Goal: Find specific page/section: Find specific page/section

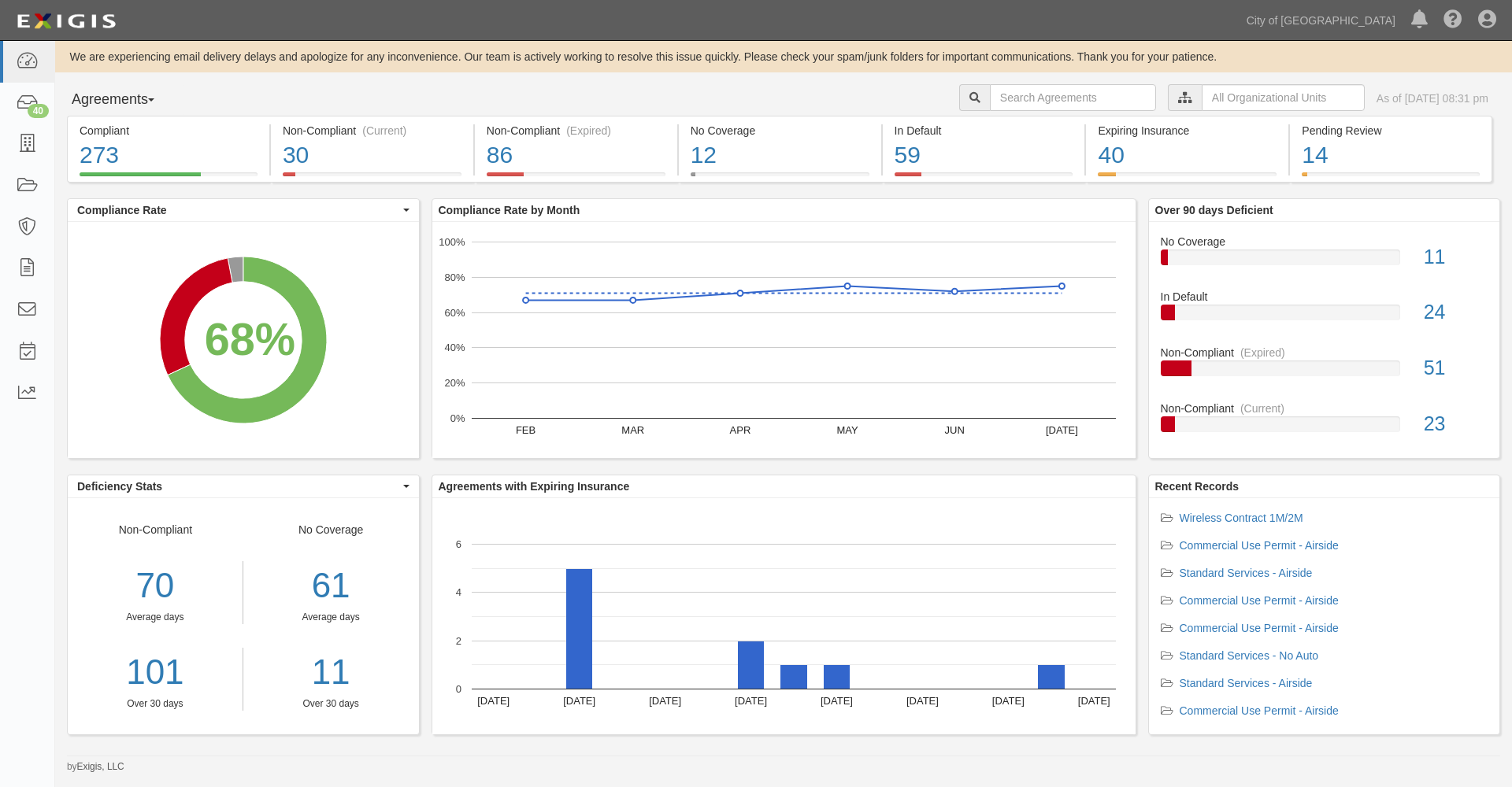
click at [1178, 96] on icon at bounding box center [1185, 98] width 14 height 11
click at [1202, 103] on input "text" at bounding box center [1283, 98] width 163 height 27
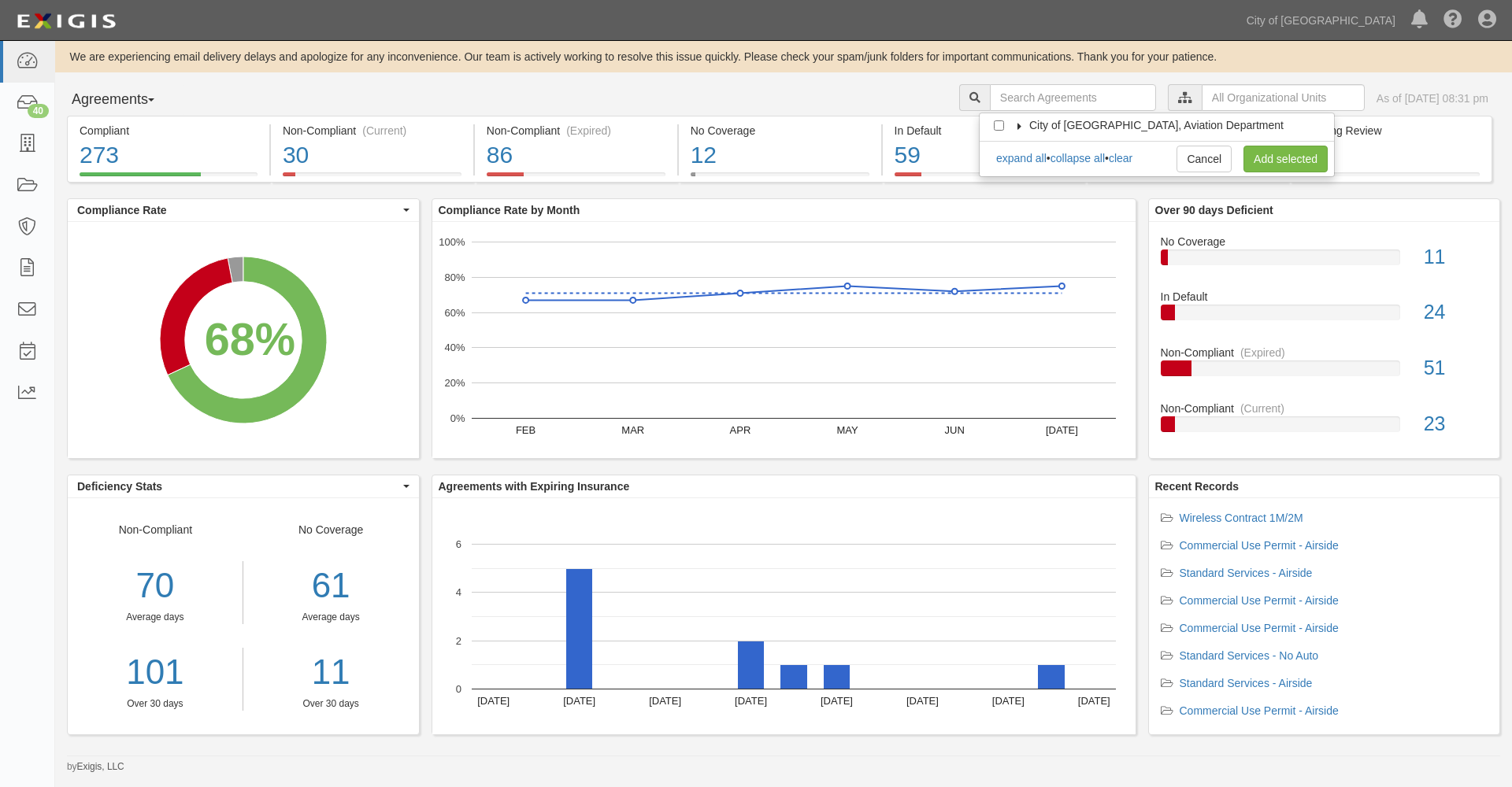
click at [1020, 128] on icon at bounding box center [1019, 126] width 11 height 7
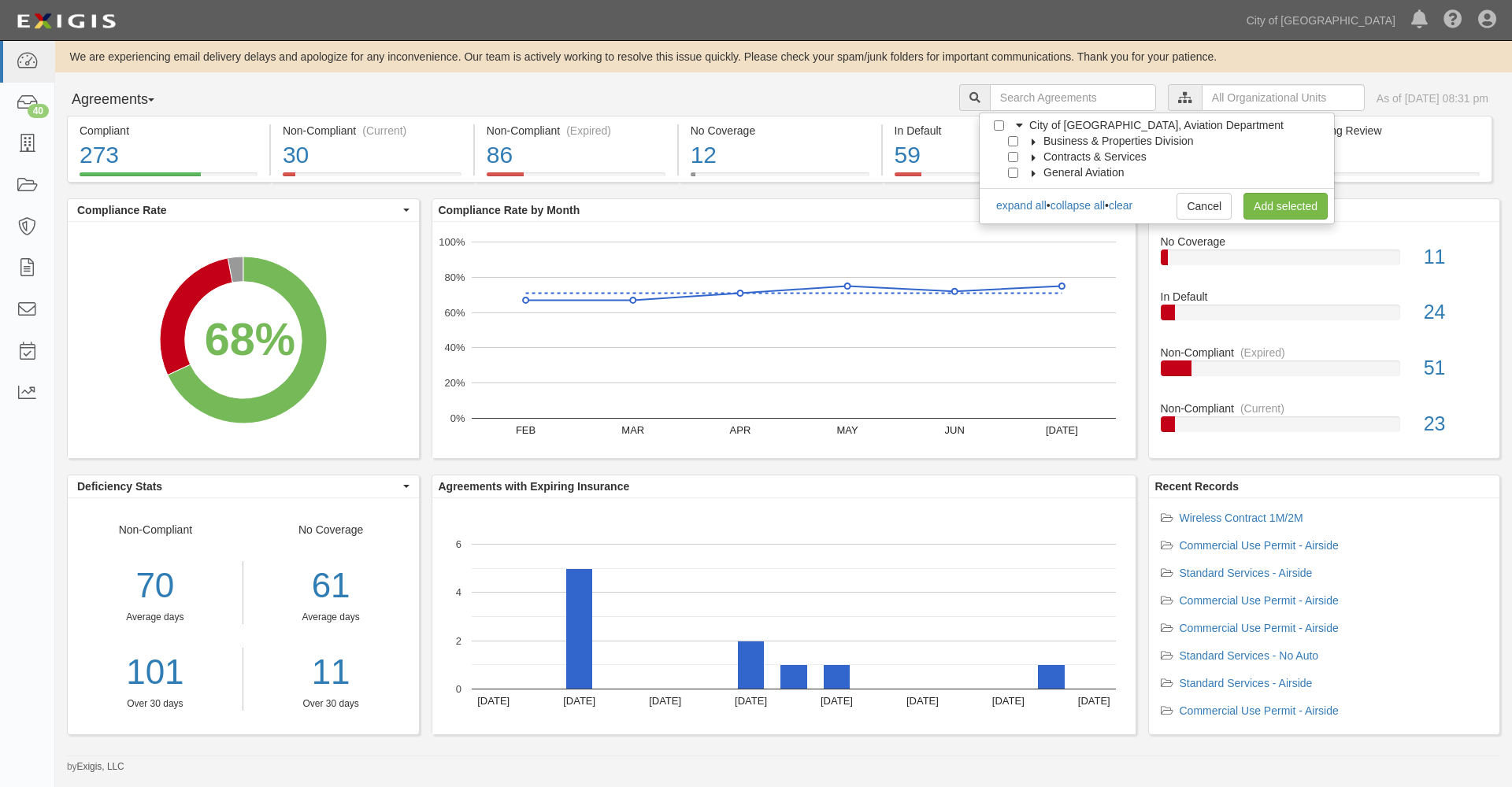
click at [1032, 141] on icon at bounding box center [1034, 141] width 11 height 7
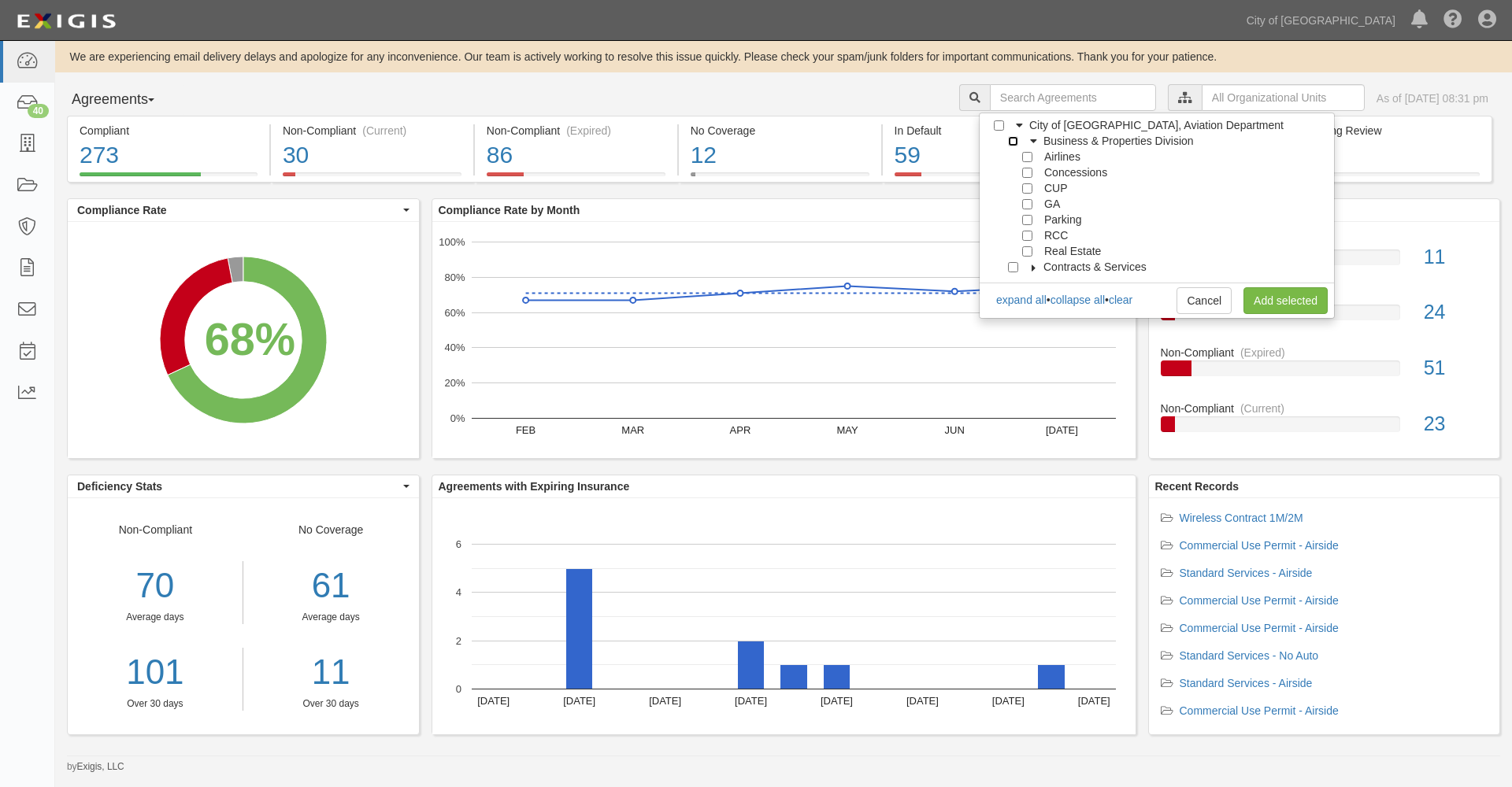
click at [1012, 140] on input "Business & Properties Division" at bounding box center [1012, 141] width 11 height 11
checkbox input "true"
click at [1302, 301] on link "Add selected" at bounding box center [1286, 301] width 85 height 27
